Goal: Find specific page/section: Find specific page/section

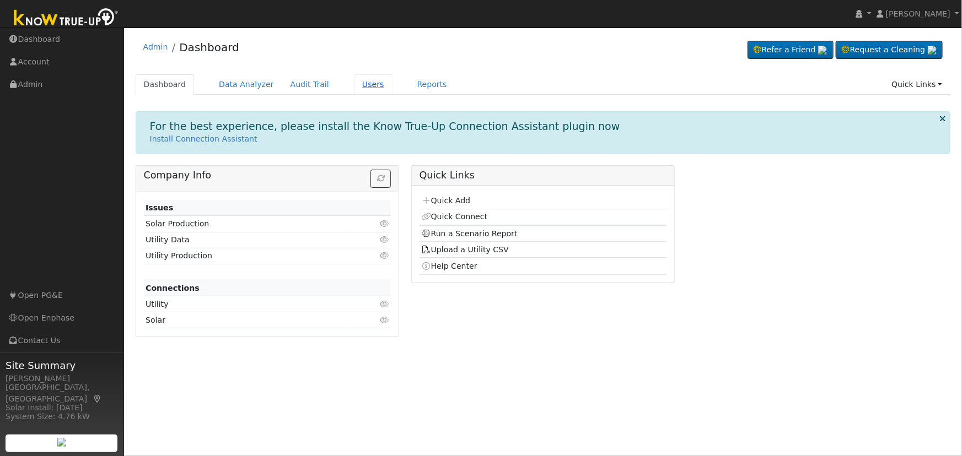
click at [354, 87] on link "Users" at bounding box center [373, 84] width 39 height 20
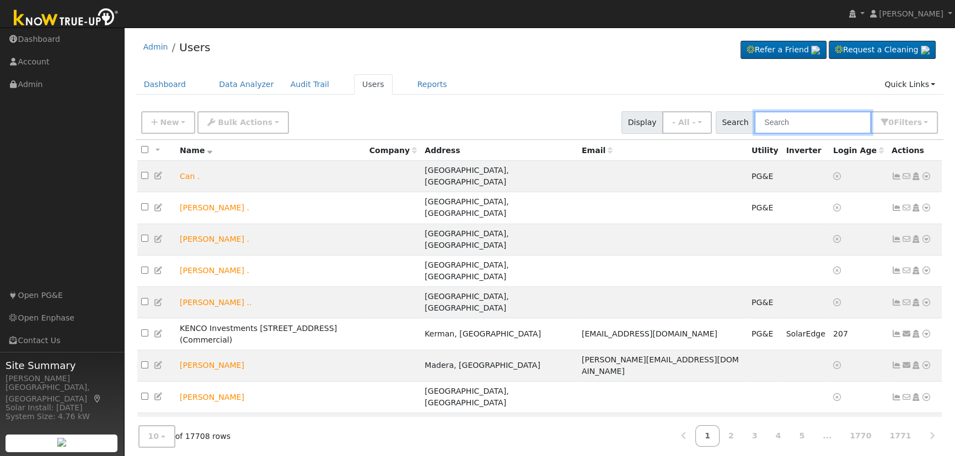
click at [795, 119] on input "text" at bounding box center [812, 122] width 117 height 23
paste input "[PERSON_NAME]"
type input "[PERSON_NAME]"
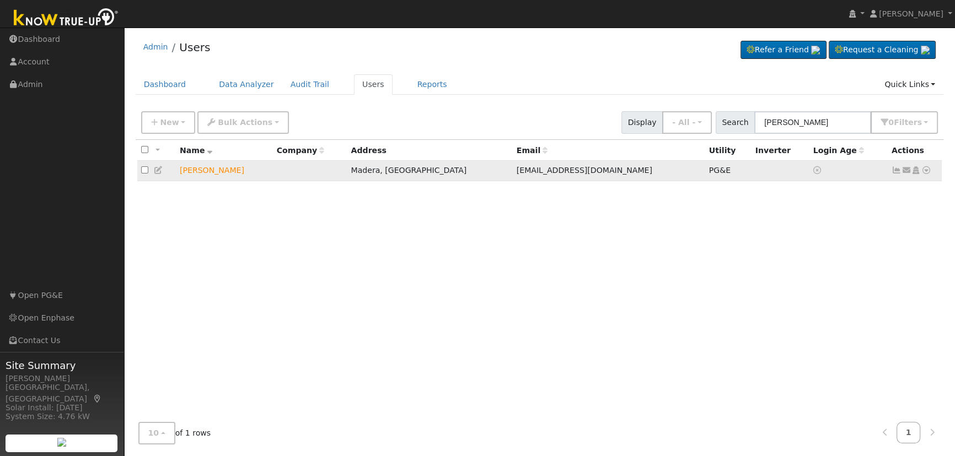
click at [925, 172] on icon at bounding box center [926, 170] width 10 height 8
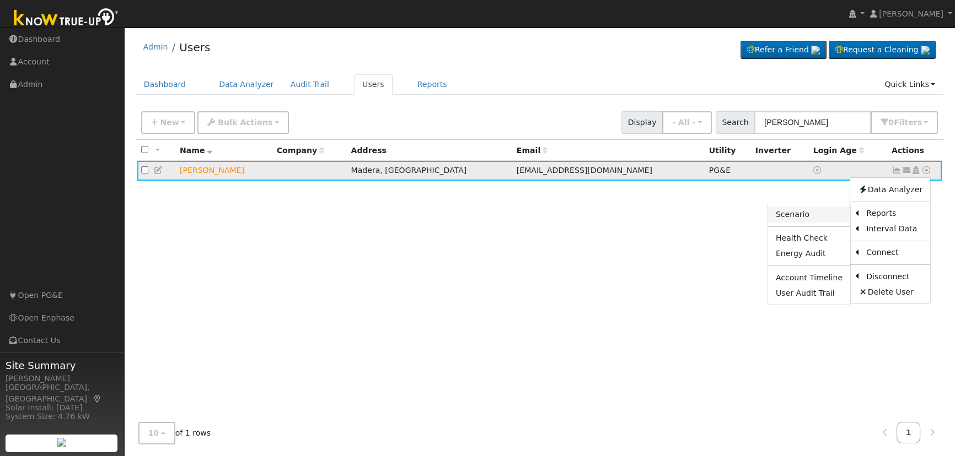
click at [822, 219] on link "Scenario" at bounding box center [809, 214] width 82 height 15
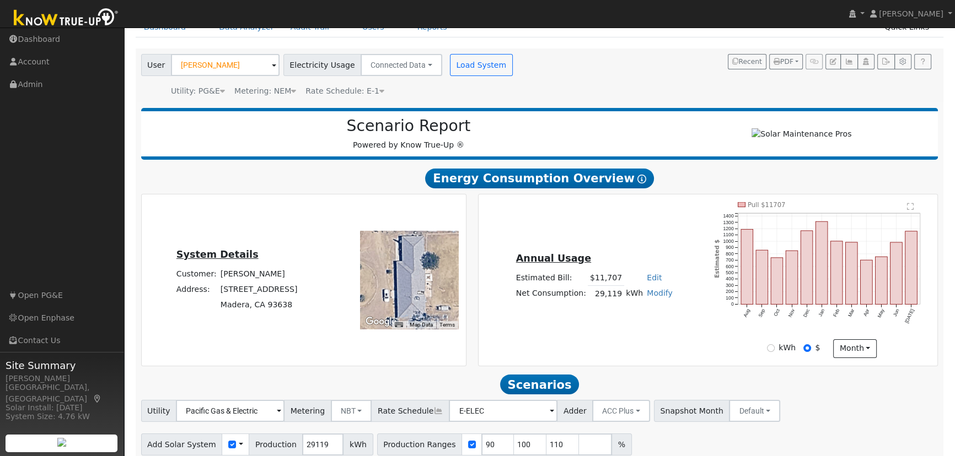
scroll to position [55, 0]
